Goal: Transaction & Acquisition: Purchase product/service

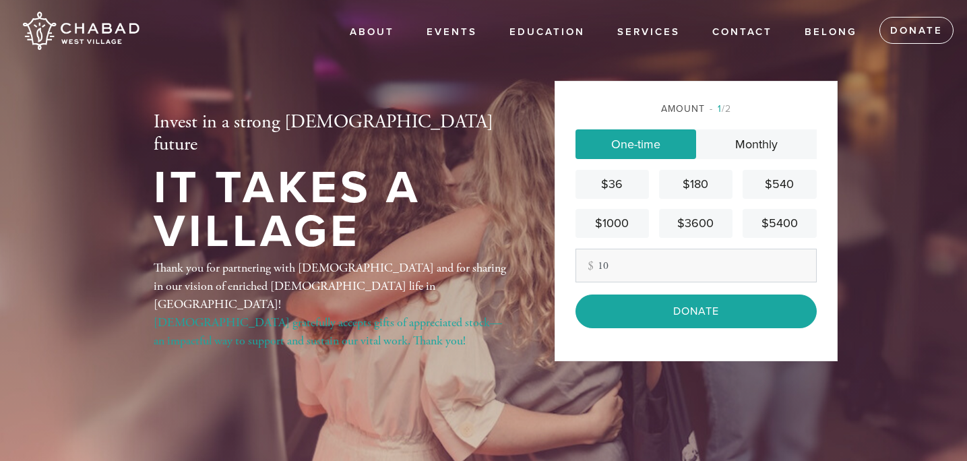
type input "1"
type input "72"
click at [633, 334] on div "Amount 1 /2 One-time Monthly $36 $180 $540 $1000 $3600 $5400 Other Amount 72 Co…" at bounding box center [696, 221] width 283 height 280
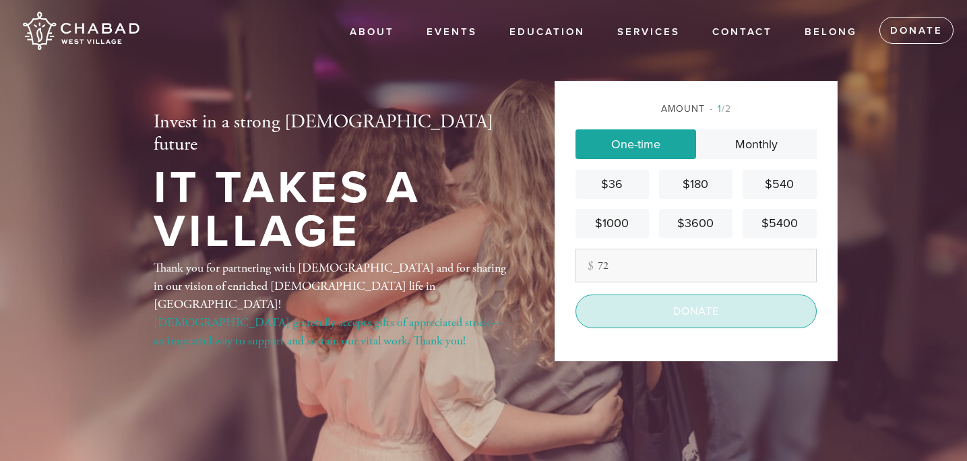
click at [639, 321] on input "Donate" at bounding box center [696, 312] width 241 height 34
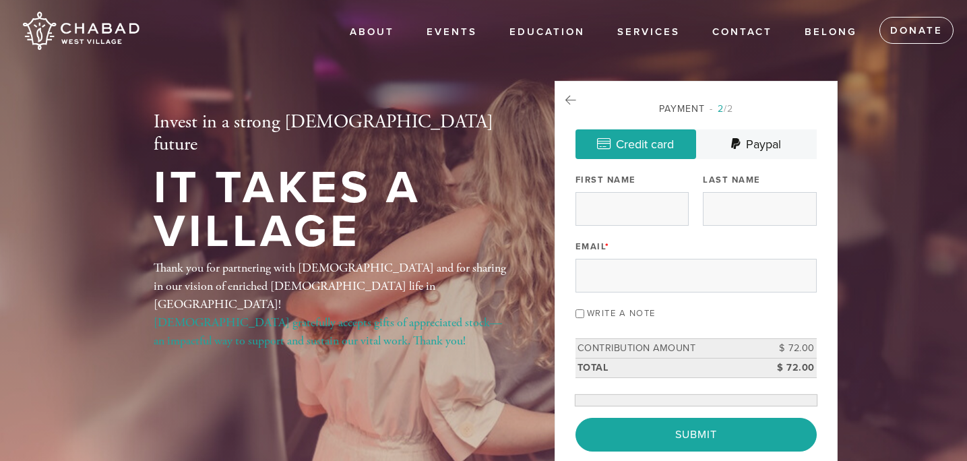
click at [633, 233] on div "Payment 2 /2 Credit card [GEOGRAPHIC_DATA] Payment Processor Pay Later Credit C…" at bounding box center [696, 277] width 241 height 350
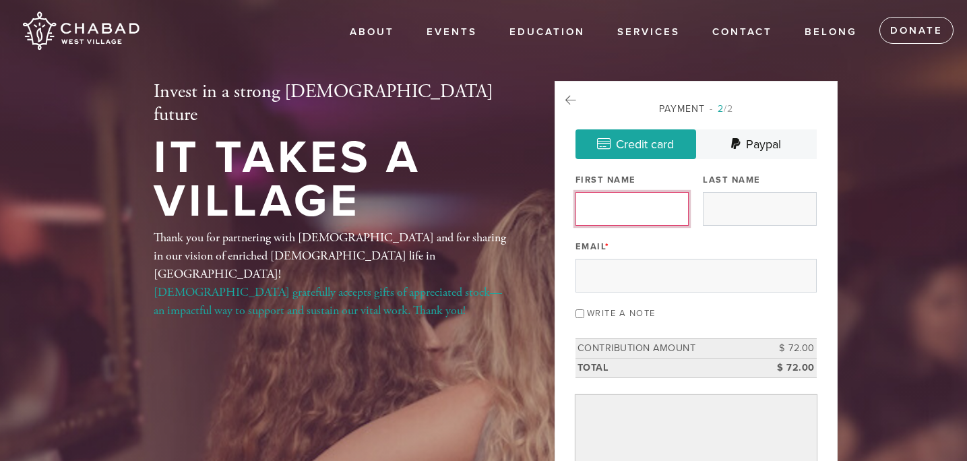
click at [633, 221] on input "First Name" at bounding box center [632, 209] width 113 height 34
type input "[PERSON_NAME]"
click at [737, 226] on div "Payment 2 /2 Credit card [GEOGRAPHIC_DATA] Payment Processor Pay Later Credit C…" at bounding box center [696, 402] width 241 height 601
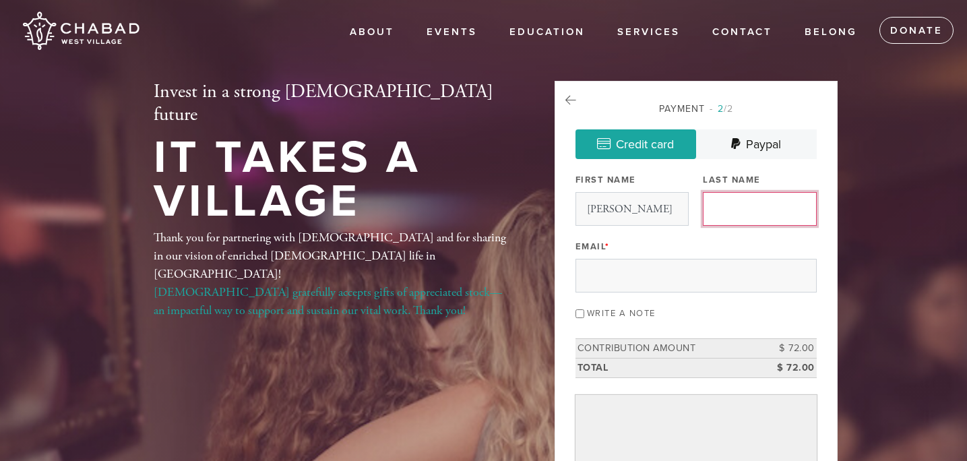
click at [737, 210] on input "Last Name" at bounding box center [759, 209] width 113 height 34
type input "Altchek"
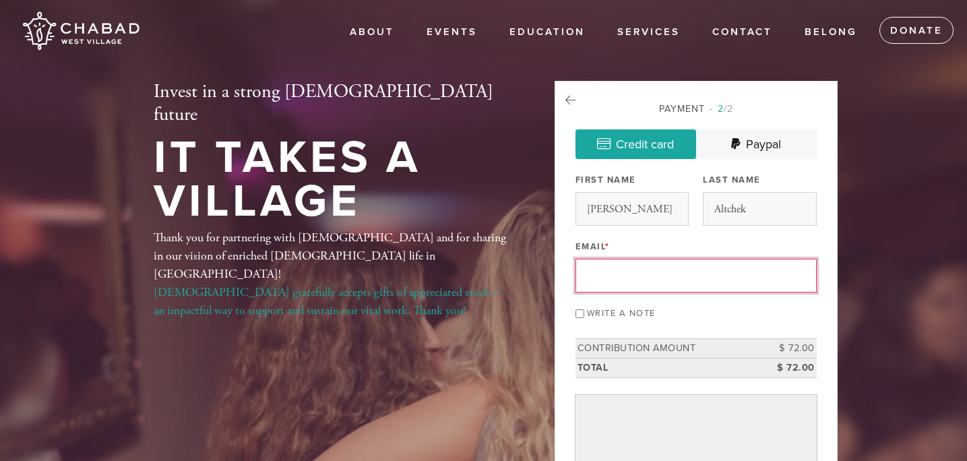
click at [633, 272] on input "Email *" at bounding box center [696, 276] width 241 height 34
type input "[EMAIL_ADDRESS][DOMAIN_NAME]"
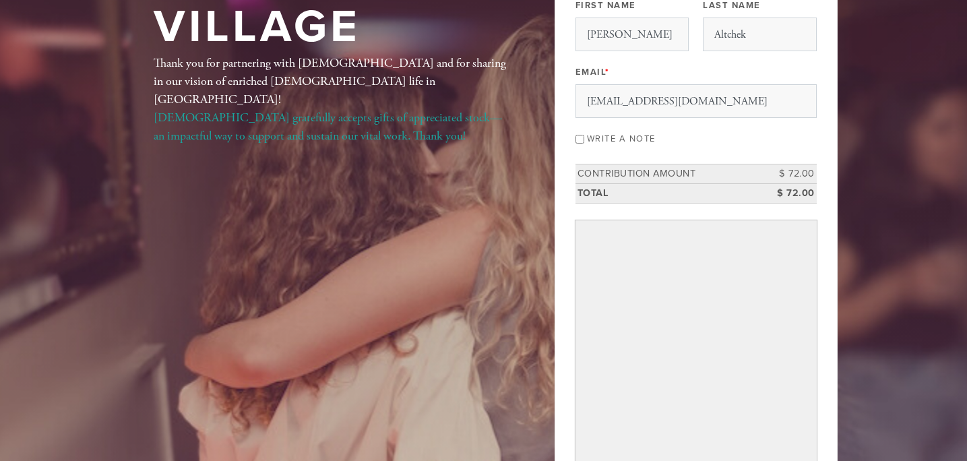
scroll to position [491, 0]
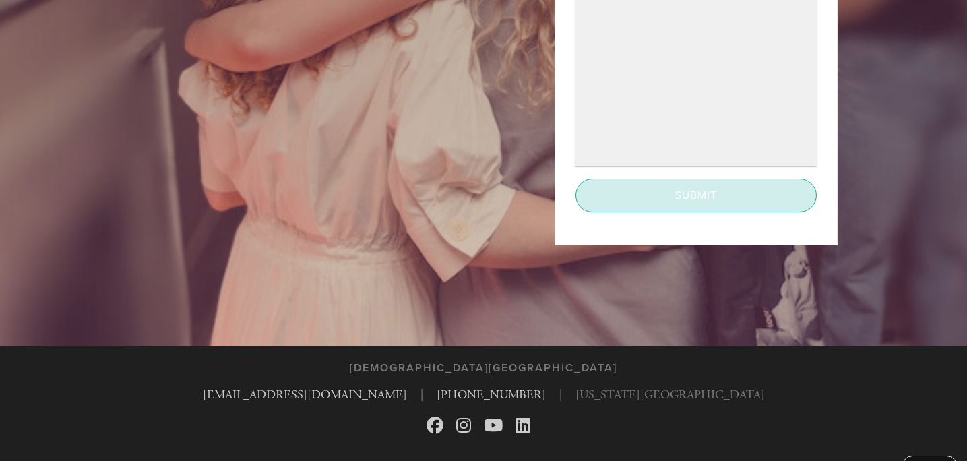
click at [629, 202] on input "Submit" at bounding box center [696, 196] width 241 height 34
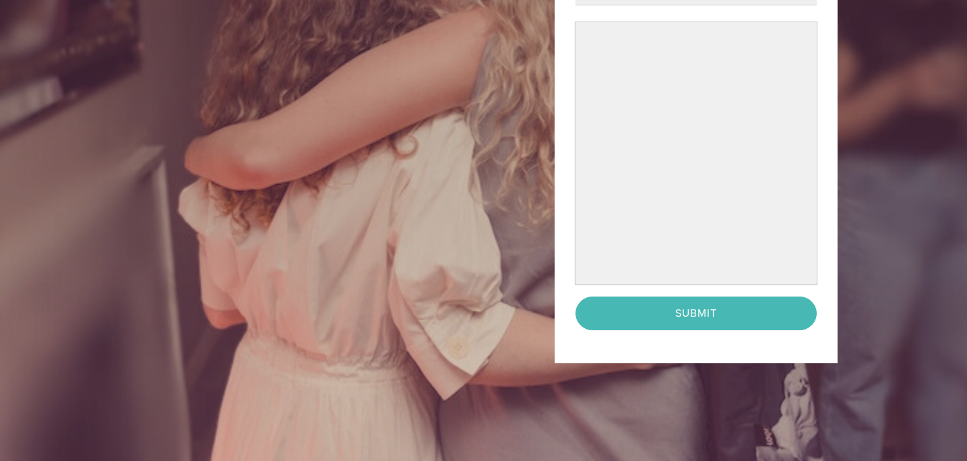
scroll to position [461, 0]
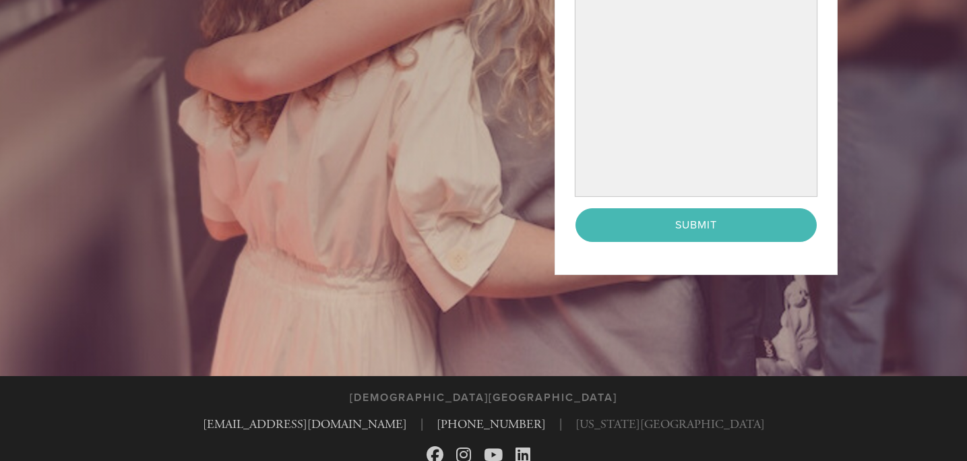
click at [675, 226] on div "< Previous Page Submit" at bounding box center [696, 225] width 241 height 34
